Goal: Complete application form

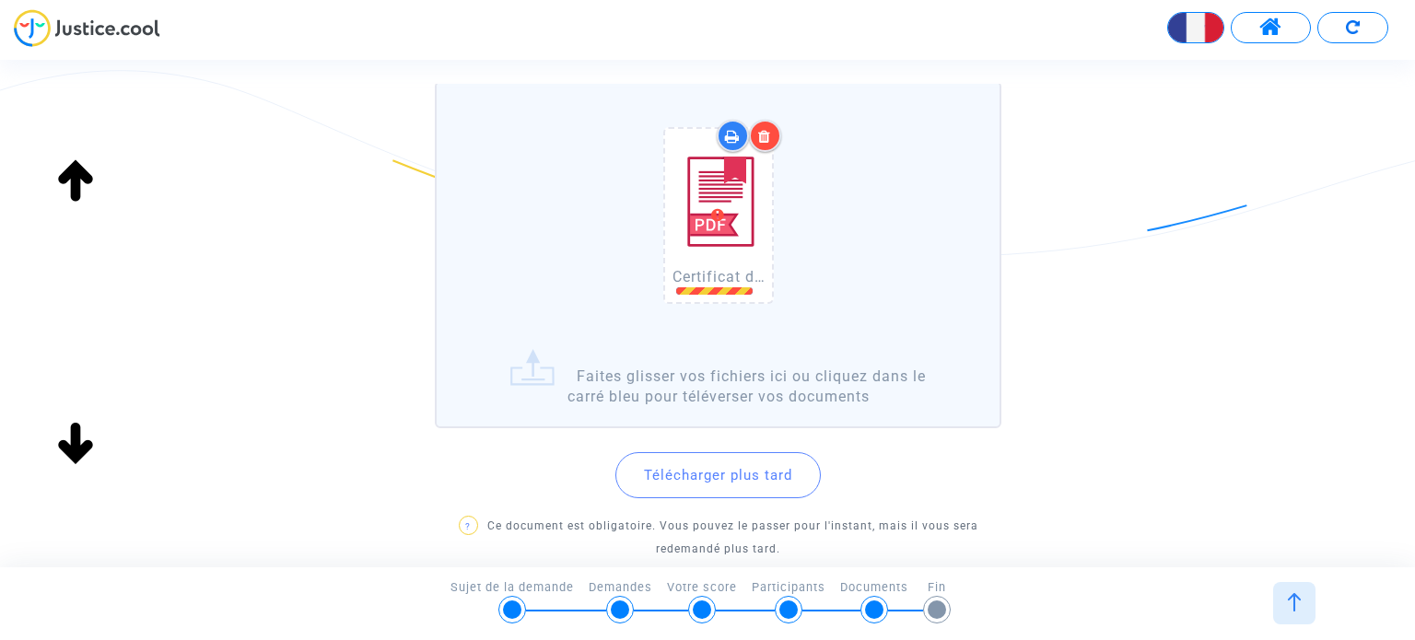
scroll to position [221, 0]
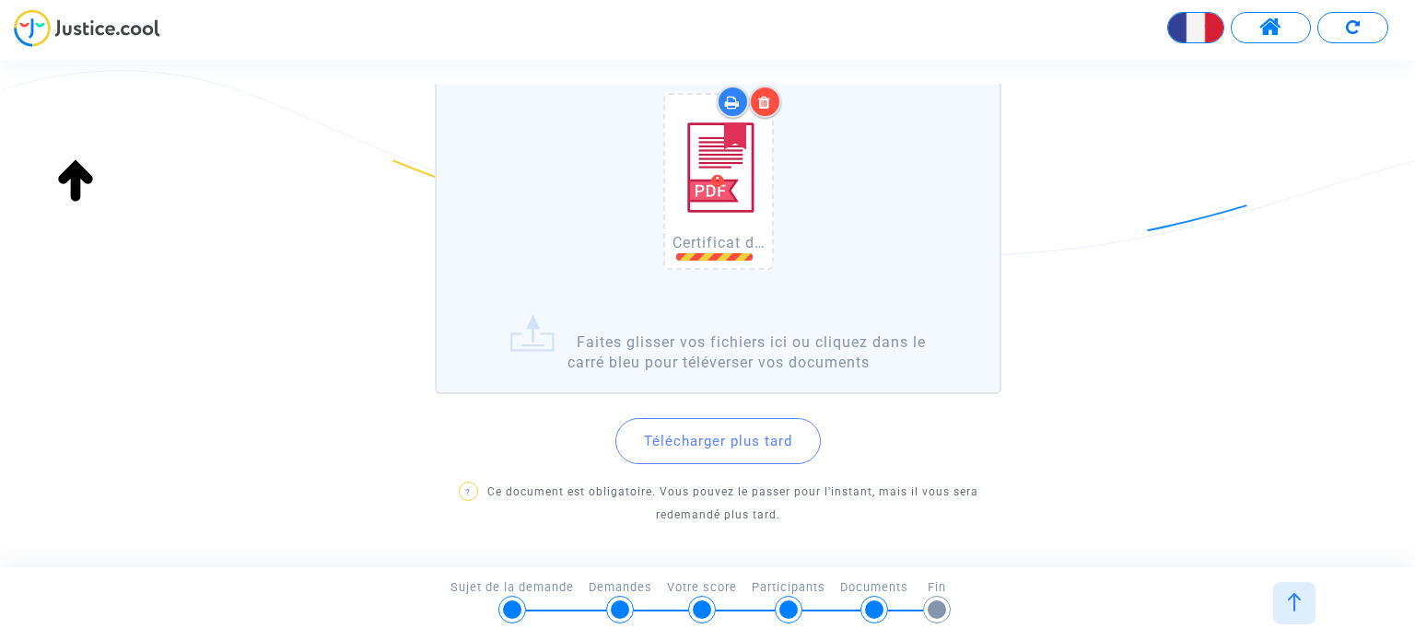
click at [932, 301] on div "Certificat de scolarité LGT - LP.pdf" at bounding box center [718, 185] width 544 height 236
click at [0, 0] on input "Certificat de scolarité LGT - LP.pdf Faites glisser vos fichiers ici ou cliquez…" at bounding box center [0, 0] width 0 height 0
click at [903, 316] on label "Certificat de scolarité LGT - LP.pdf Faites glisser vos fichiers ici ou cliquez…" at bounding box center [718, 220] width 566 height 347
click at [0, 0] on input "Certificat de scolarité LGT - LP.pdf Faites glisser vos fichiers ici ou cliquez…" at bounding box center [0, 0] width 0 height 0
click at [691, 250] on span "Certificat de scolarité LGT - LP.pdf" at bounding box center [799, 243] width 252 height 18
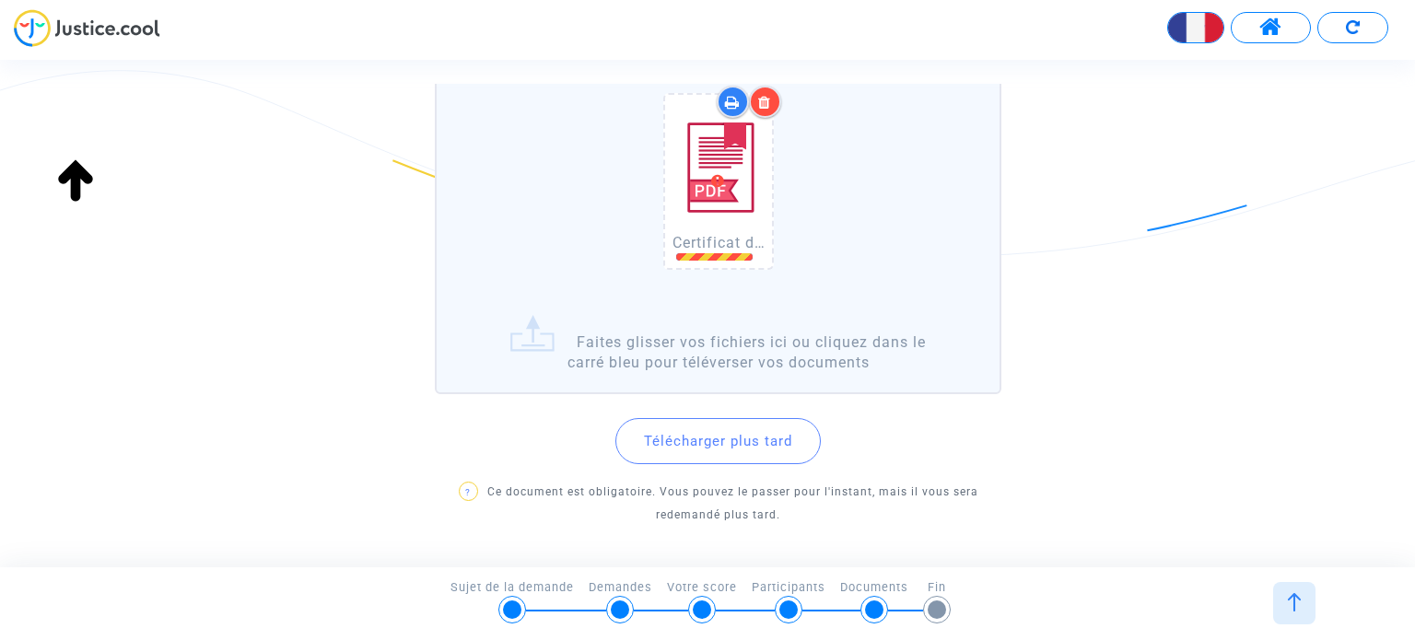
click at [1137, 350] on div "Téléchargez une copie de la carte de scolarité de l'élève (ou du certificat de …" at bounding box center [707, 236] width 1415 height 600
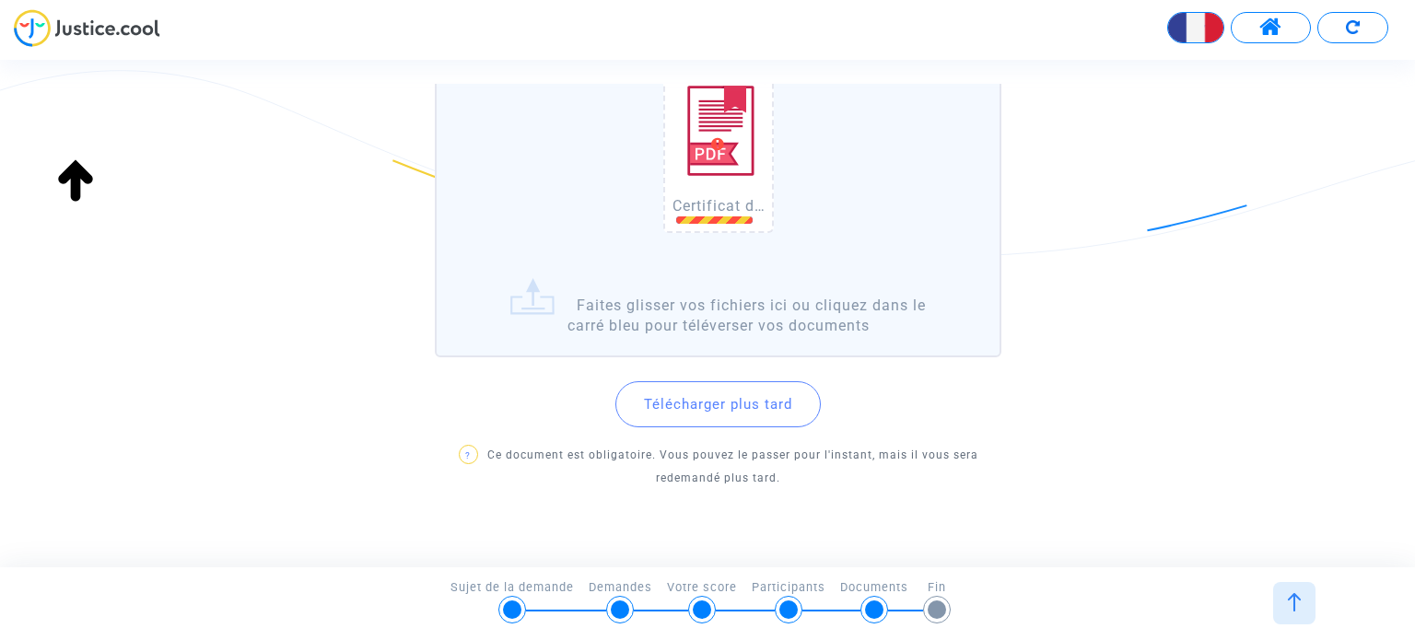
click at [774, 552] on div "Téléchargez une copie de la carte de scolarité de l'élève (ou du certificat de …" at bounding box center [707, 327] width 1415 height 486
click at [1108, 474] on div "Téléchargez une copie de la carte de scolarité de l'élève (ou du certificat de …" at bounding box center [707, 200] width 1415 height 600
click at [1050, 412] on div "Téléchargez une copie de la carte de scolarité de l'élève (ou du certificat de …" at bounding box center [707, 200] width 1415 height 600
click at [719, 402] on button "Télécharger plus tard" at bounding box center [717, 404] width 205 height 46
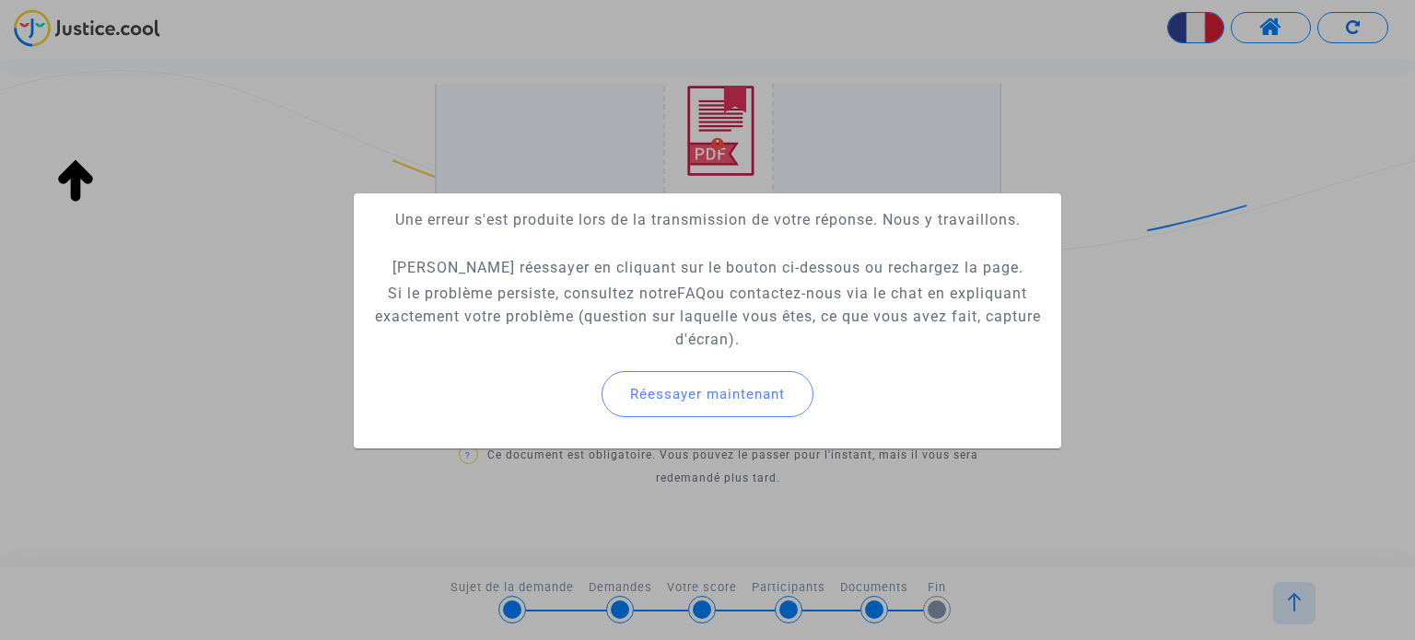
click at [689, 391] on span "Réessayer maintenant" at bounding box center [707, 394] width 155 height 17
